Goal: Task Accomplishment & Management: Manage account settings

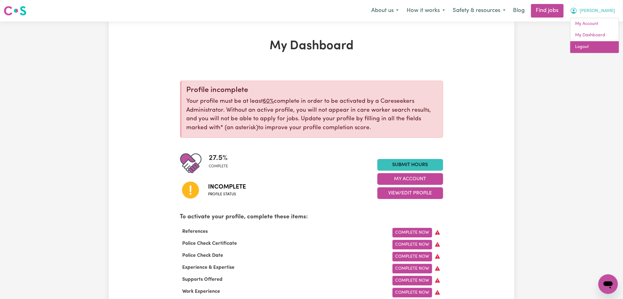
click at [585, 44] on link "Logout" at bounding box center [594, 47] width 49 height 12
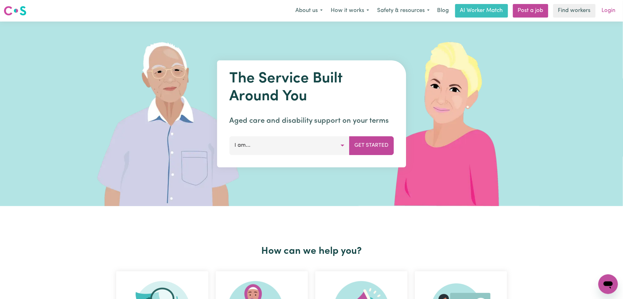
click at [600, 10] on link "Login" at bounding box center [608, 11] width 21 height 14
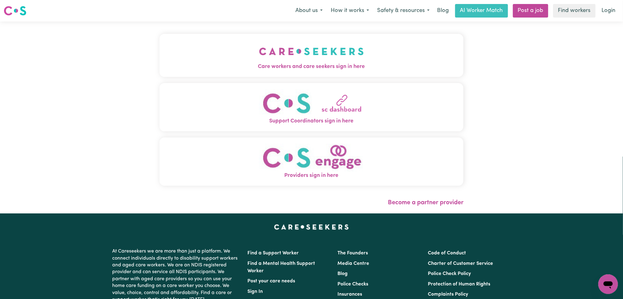
click at [228, 78] on div "Care workers and care seekers sign in here Support Coordinators sign in here Pr…" at bounding box center [312, 113] width 304 height 158
click at [227, 58] on button "Care workers and care seekers sign in here" at bounding box center [312, 55] width 304 height 43
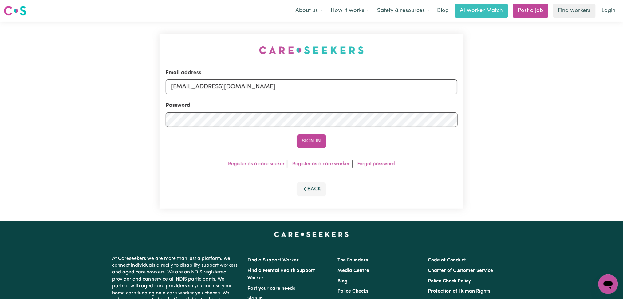
click at [224, 78] on div "Email address [EMAIL_ADDRESS][DOMAIN_NAME]" at bounding box center [312, 81] width 292 height 25
drag, startPoint x: 218, startPoint y: 84, endPoint x: 215, endPoint y: 93, distance: 9.5
click at [217, 85] on input "[EMAIL_ADDRESS][DOMAIN_NAME]" at bounding box center [312, 86] width 292 height 15
drag, startPoint x: 204, startPoint y: 85, endPoint x: 349, endPoint y: 85, distance: 145.1
click at [349, 85] on input "Superuser~[EMAIL_ADDRESS][DOMAIN_NAME]" at bounding box center [312, 86] width 292 height 15
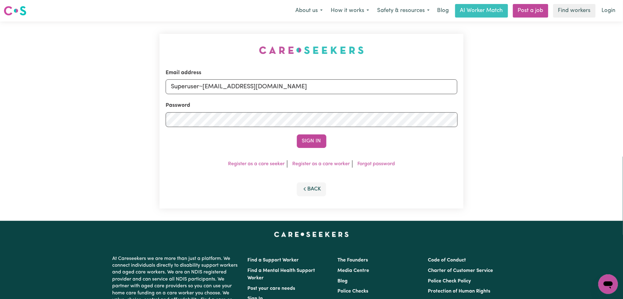
type input "Superuser~[EMAIL_ADDRESS][DOMAIN_NAME]"
click at [297, 134] on button "Sign In" at bounding box center [312, 141] width 30 height 14
